Goal: Use online tool/utility: Utilize a website feature to perform a specific function

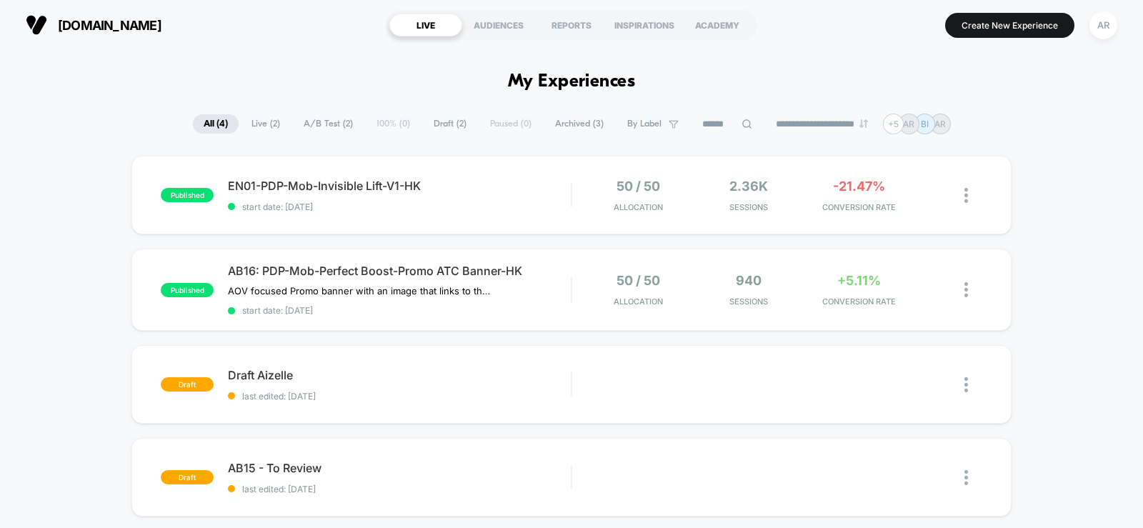
click at [126, 24] on span "[DOMAIN_NAME]" at bounding box center [110, 25] width 104 height 15
click at [116, 29] on span "[DOMAIN_NAME]" at bounding box center [110, 25] width 104 height 15
click at [36, 25] on img at bounding box center [36, 24] width 21 height 21
click at [84, 27] on span "[DOMAIN_NAME]" at bounding box center [110, 25] width 104 height 15
